Goal: Use online tool/utility: Use online tool/utility

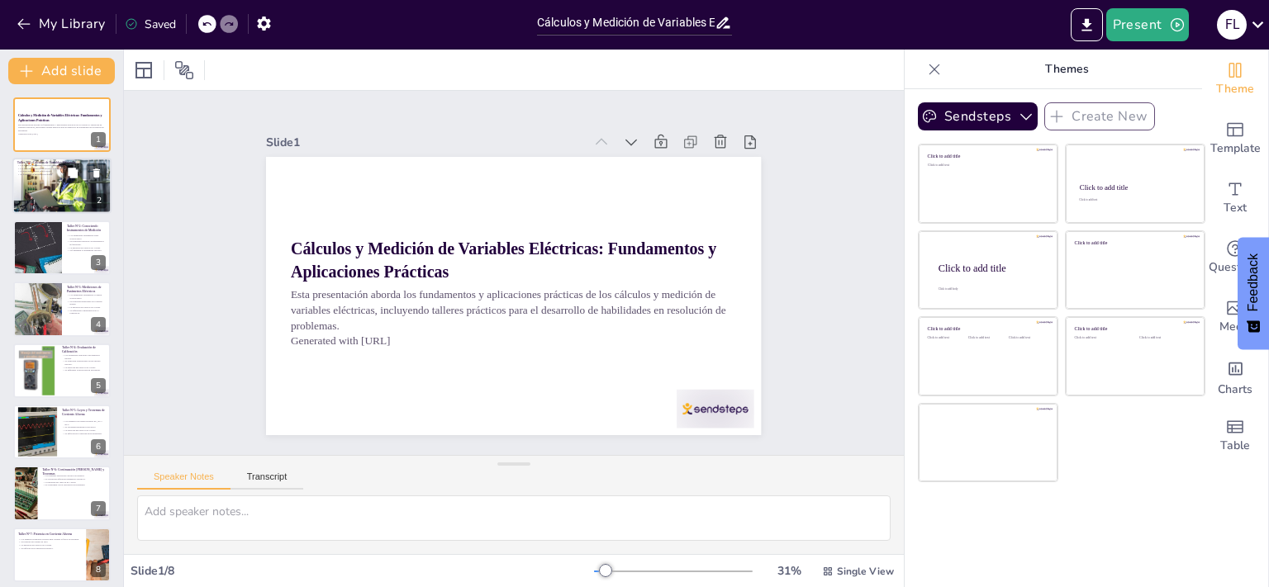
click at [46, 188] on div at bounding box center [61, 186] width 99 height 66
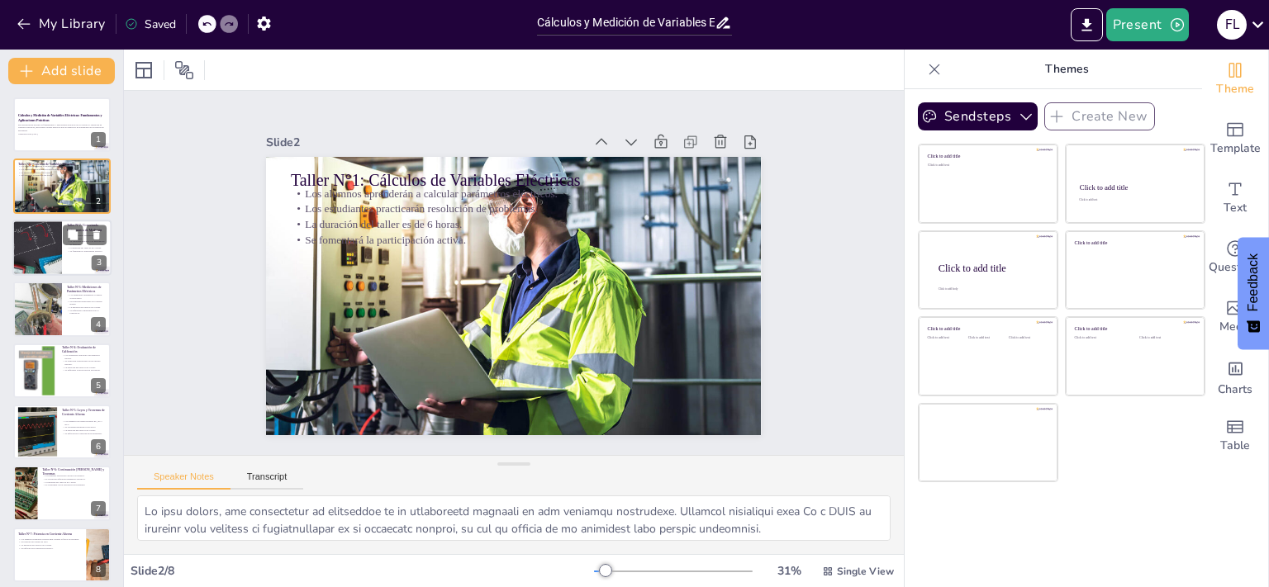
click at [38, 241] on div at bounding box center [37, 248] width 99 height 56
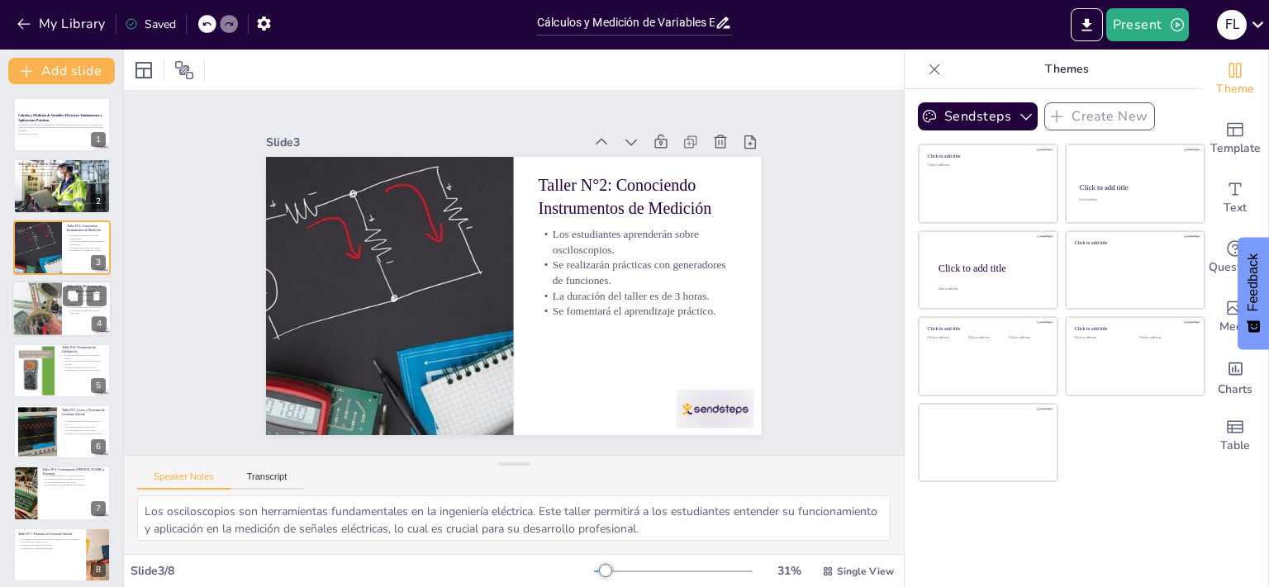
click at [31, 310] on div at bounding box center [37, 309] width 84 height 56
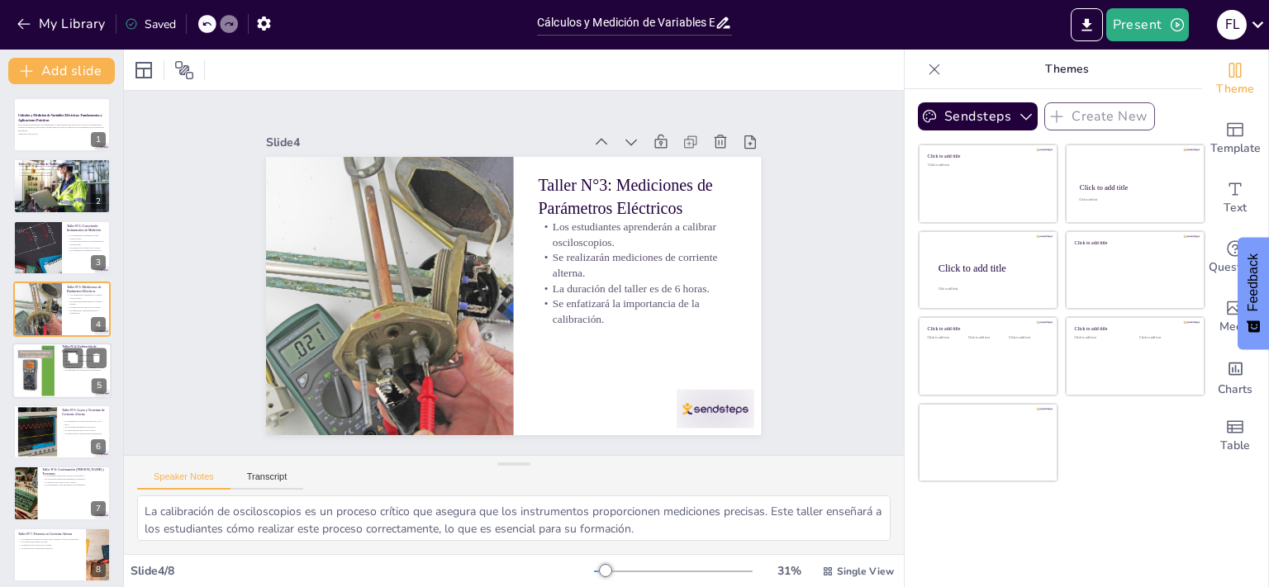
click at [26, 378] on div at bounding box center [37, 370] width 40 height 53
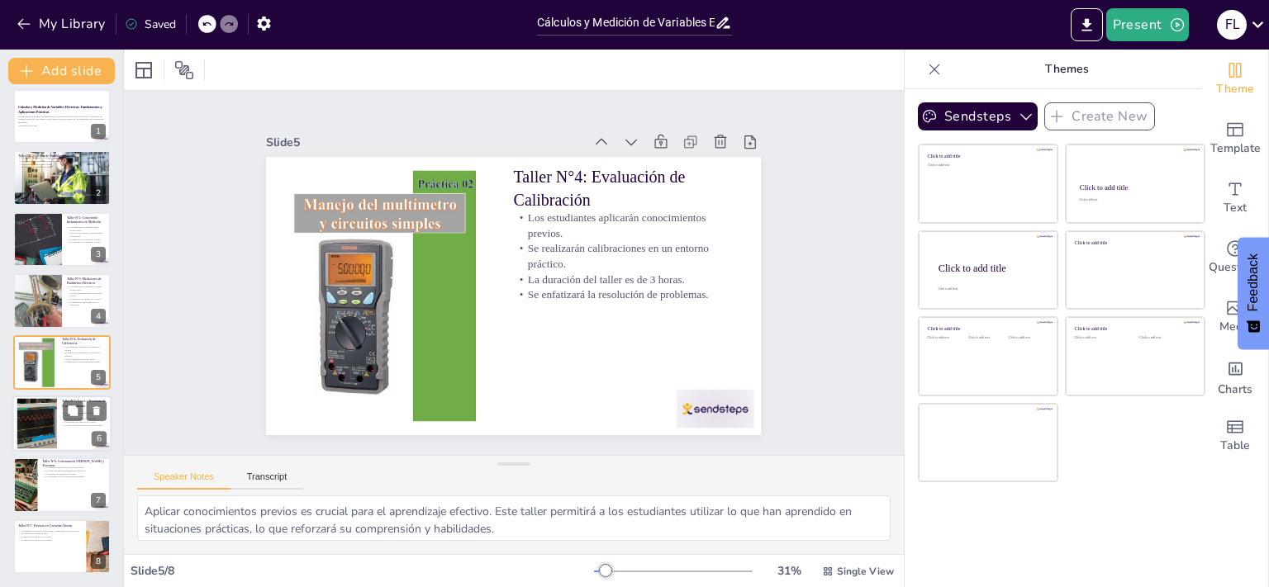
click at [40, 430] on div at bounding box center [36, 424] width 115 height 50
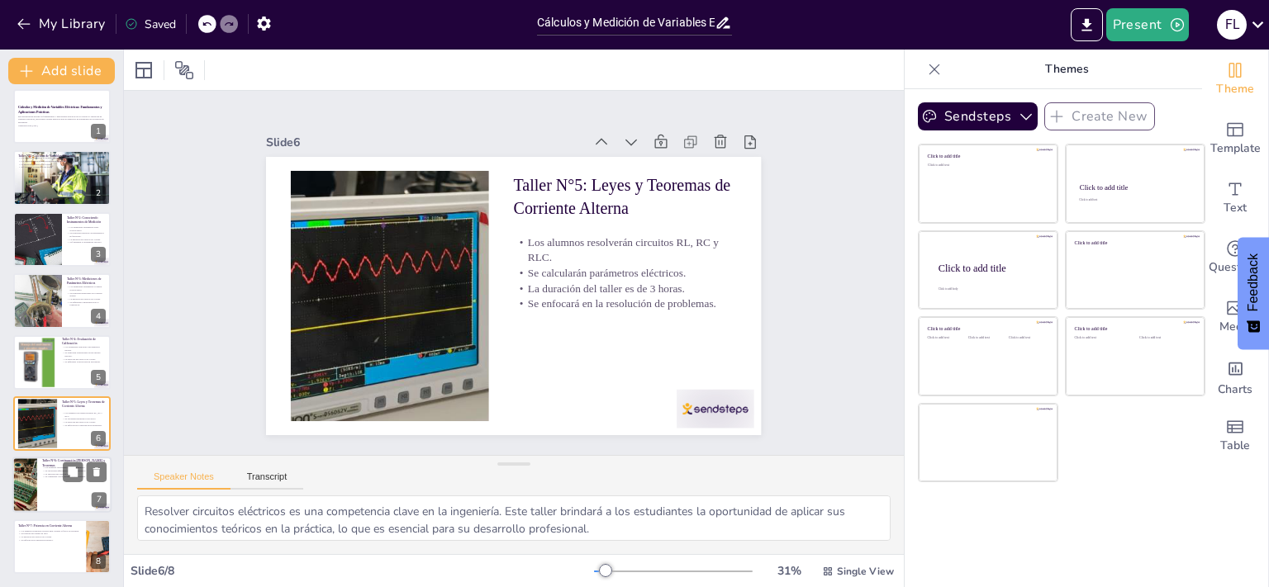
click at [22, 487] on div at bounding box center [24, 486] width 97 height 56
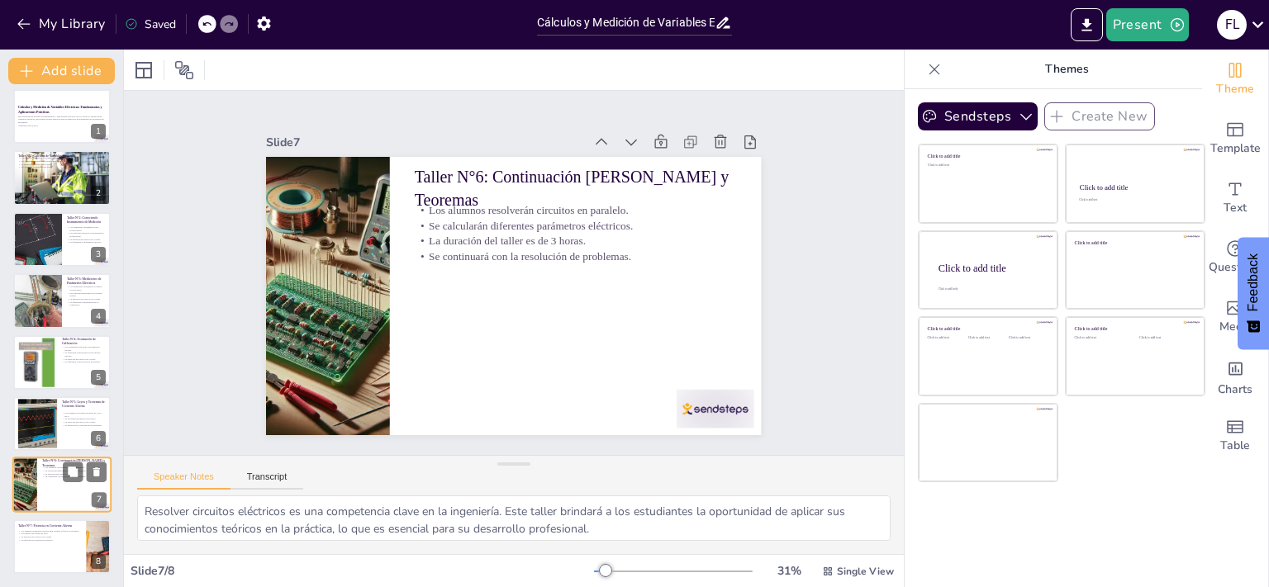
type textarea "Resolver circuitos en paralelo es una habilidad importante en la ingeniería elé…"
click at [1086, 29] on icon "Export to PowerPoint" at bounding box center [1086, 24] width 10 height 12
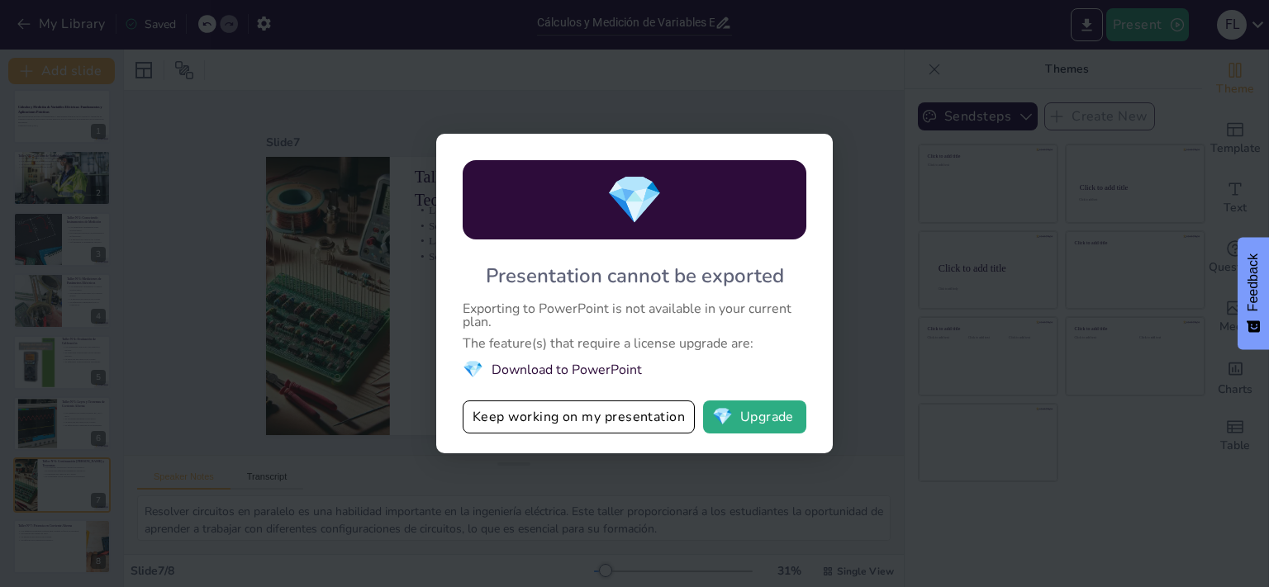
click at [573, 372] on li "💎 Download to PowerPoint" at bounding box center [635, 370] width 344 height 22
click at [604, 304] on div "Exporting to PowerPoint is not available in your current plan." at bounding box center [635, 315] width 344 height 26
click at [596, 364] on li "💎 Download to PowerPoint" at bounding box center [635, 370] width 344 height 22
click at [286, 340] on div "💎 Presentation cannot be exported Exporting to PowerPoint is not available in y…" at bounding box center [634, 293] width 1269 height 587
click at [846, 129] on div "💎 Presentation cannot be exported Exporting to PowerPoint is not available in y…" at bounding box center [634, 293] width 1269 height 587
